Goal: Information Seeking & Learning: Learn about a topic

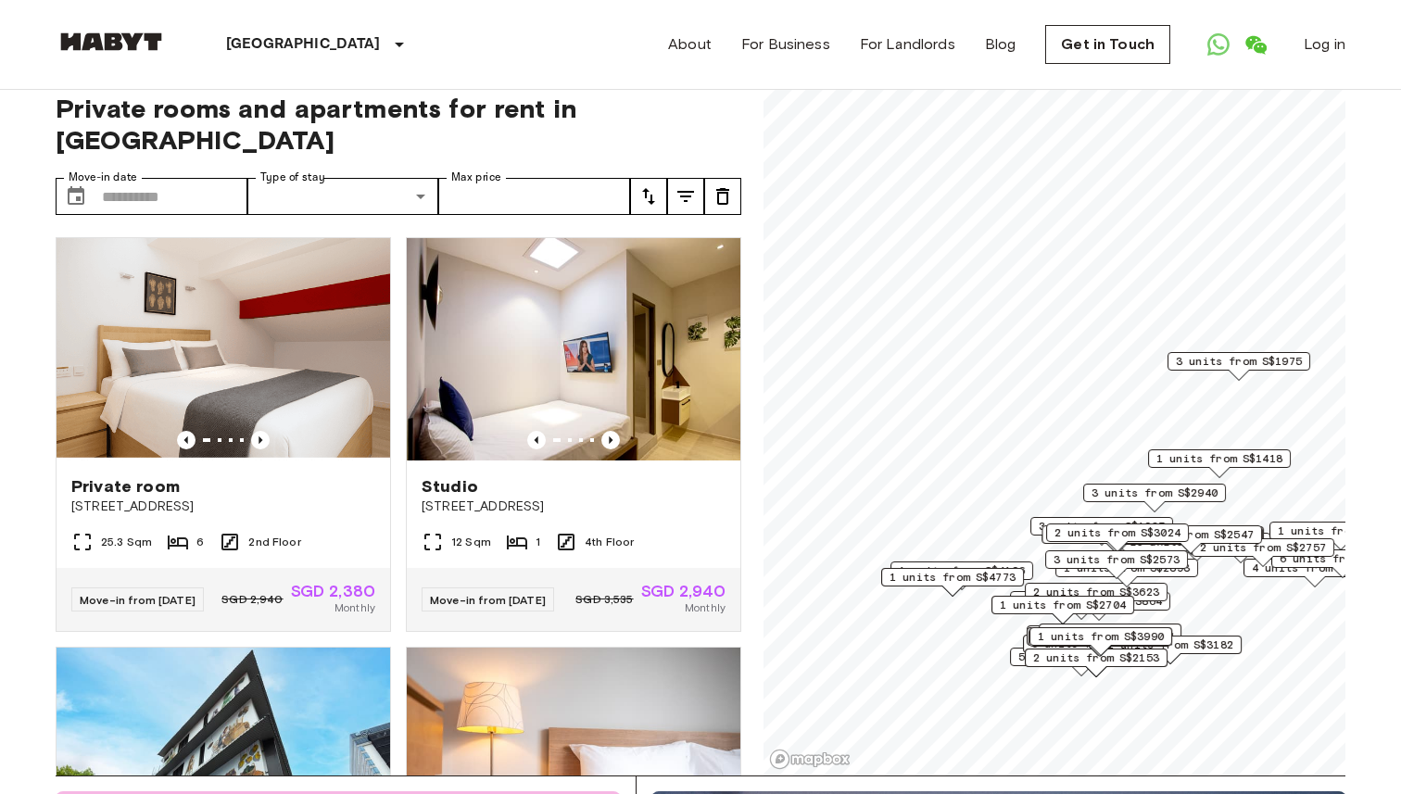
scroll to position [20, 0]
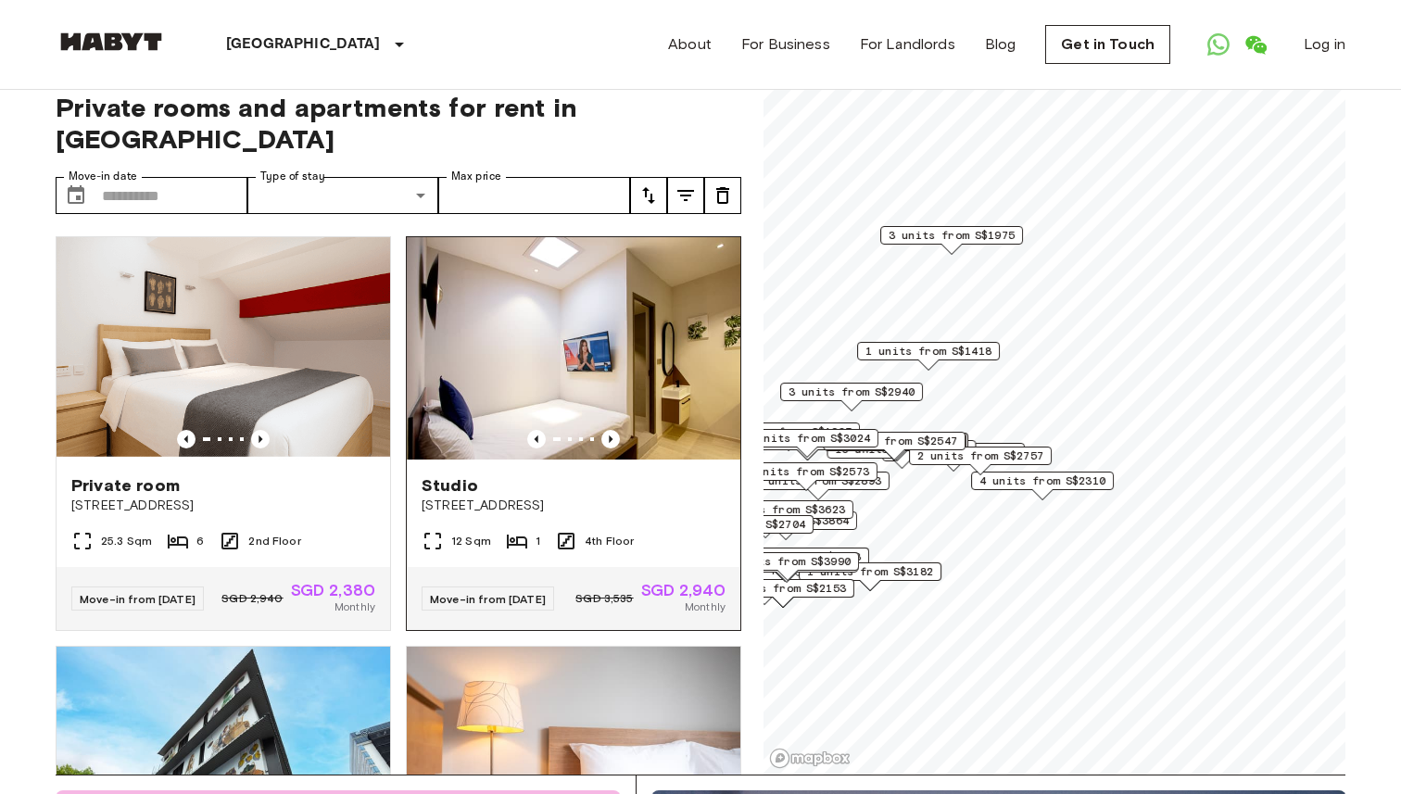
click at [729, 286] on div "Private rooms and apartments for rent in [GEOGRAPHIC_DATA] Move-in date ​ Move-…" at bounding box center [701, 421] width 1290 height 705
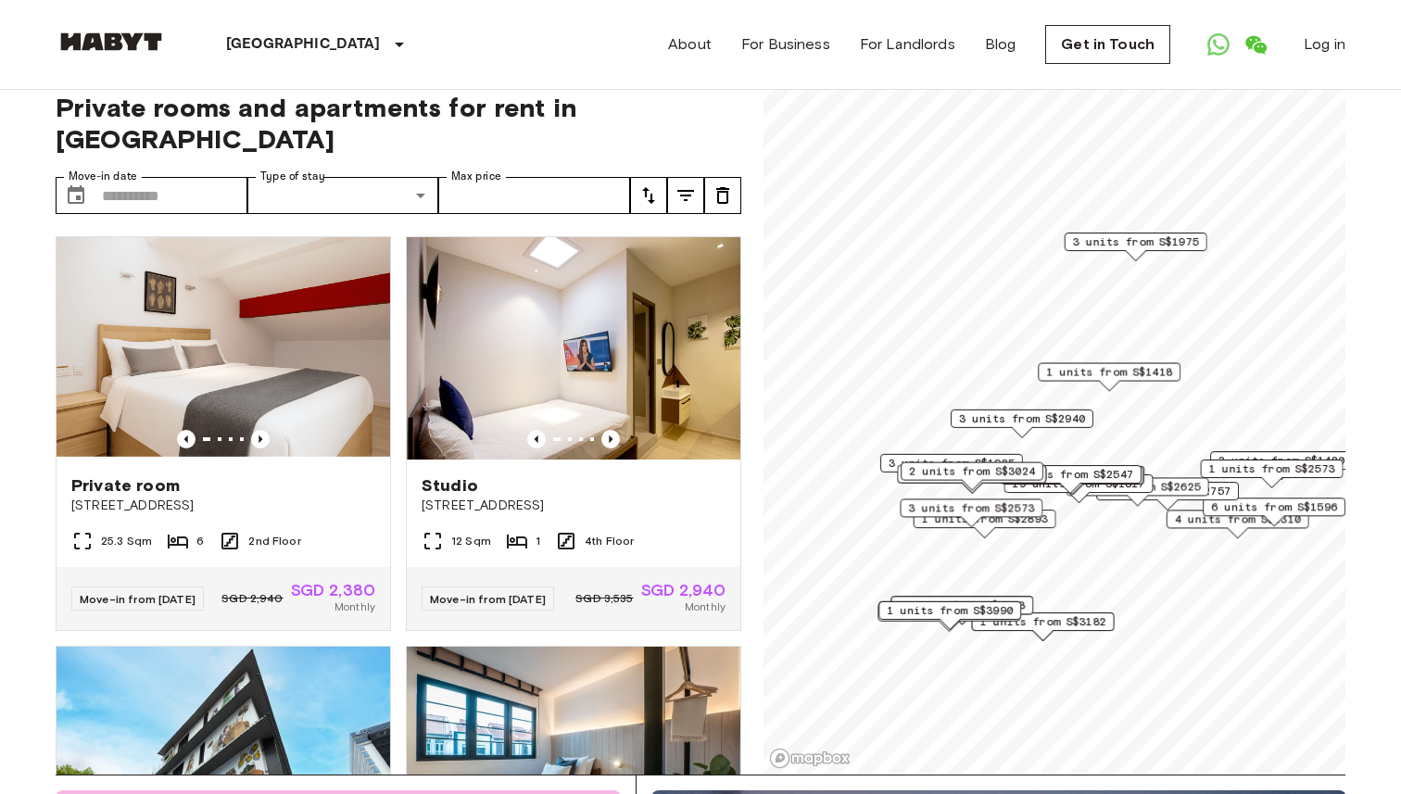
drag, startPoint x: 959, startPoint y: 410, endPoint x: 1149, endPoint y: 255, distance: 245.6
click at [1149, 364] on span "1 units from S$1418" at bounding box center [1109, 372] width 126 height 17
